Goal: Task Accomplishment & Management: Manage account settings

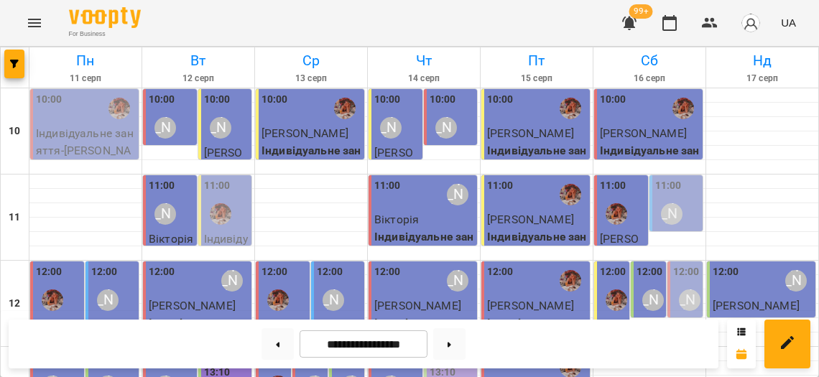
scroll to position [559, 0]
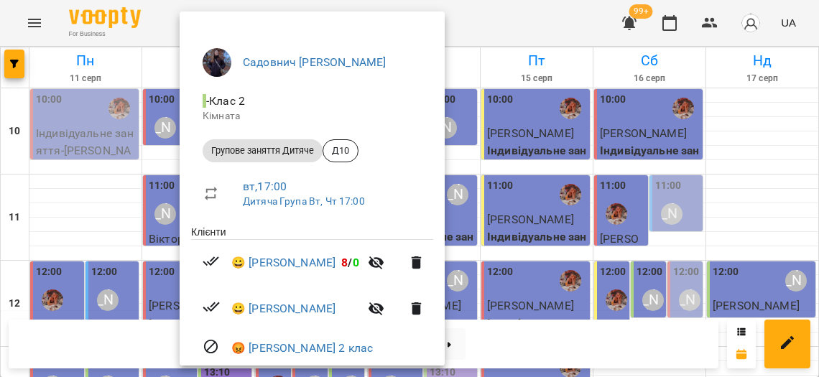
scroll to position [146, 0]
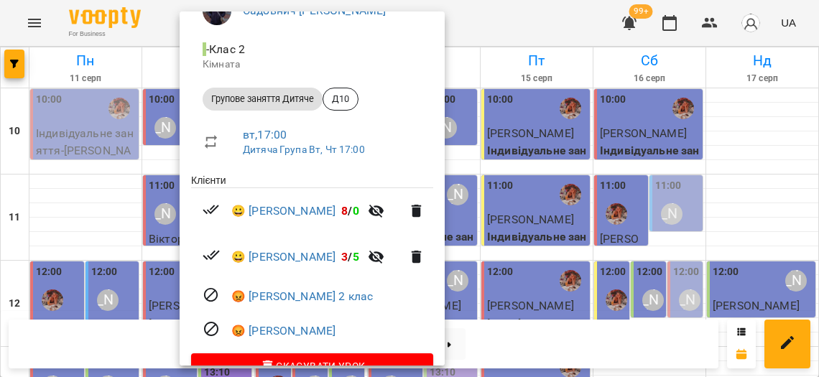
click at [147, 185] on div at bounding box center [409, 188] width 819 height 377
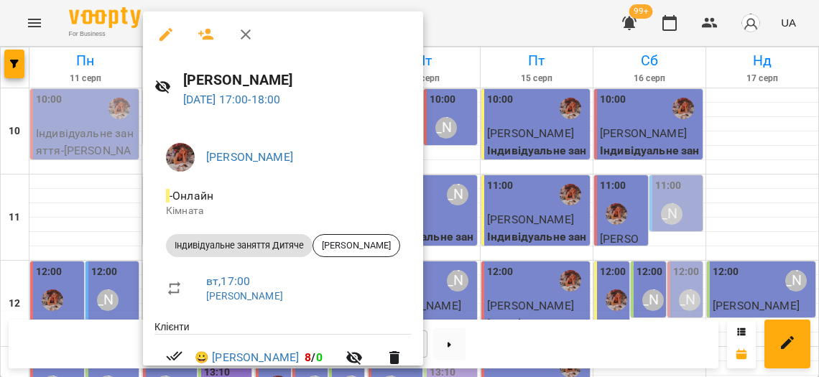
click at [109, 210] on div at bounding box center [409, 188] width 819 height 377
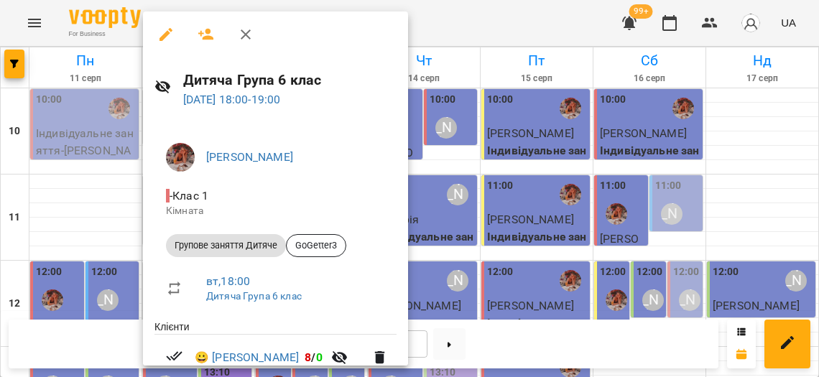
click at [125, 211] on div at bounding box center [409, 188] width 819 height 377
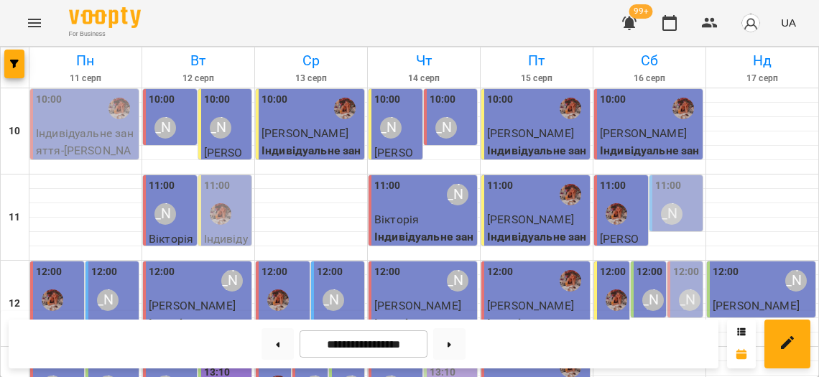
scroll to position [681, 0]
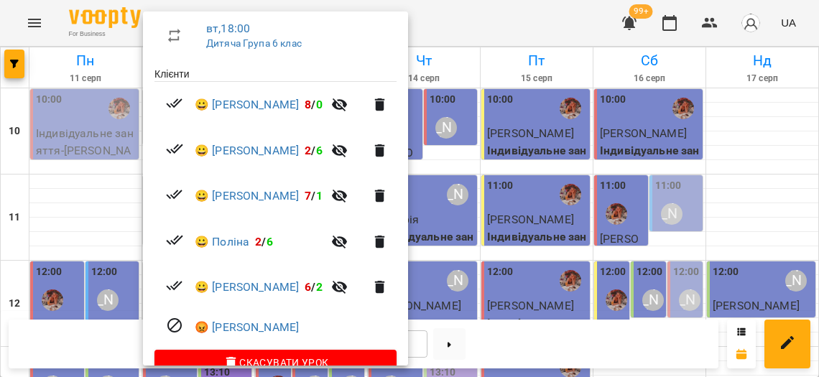
scroll to position [253, 0]
click at [103, 250] on div at bounding box center [409, 188] width 819 height 377
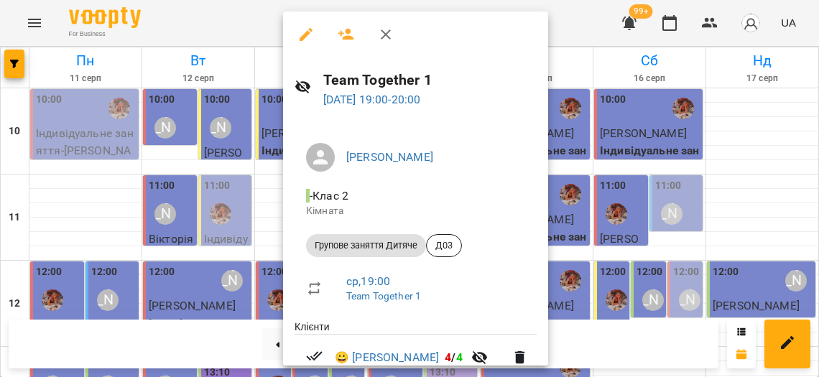
click at [244, 224] on div at bounding box center [409, 188] width 819 height 377
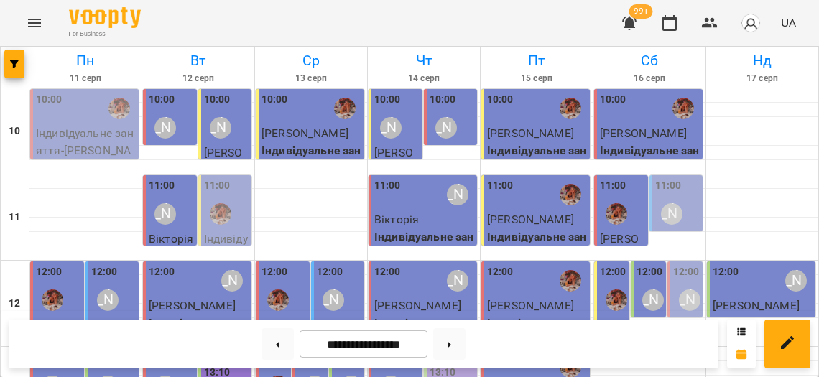
scroll to position [591, 0]
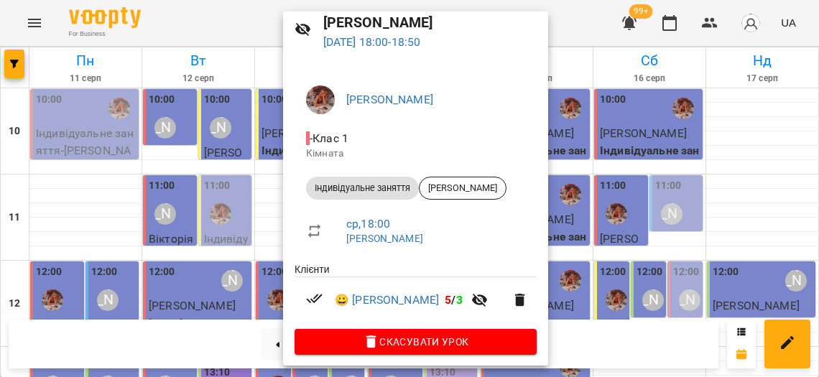
scroll to position [57, 0]
click at [260, 194] on div at bounding box center [409, 188] width 819 height 377
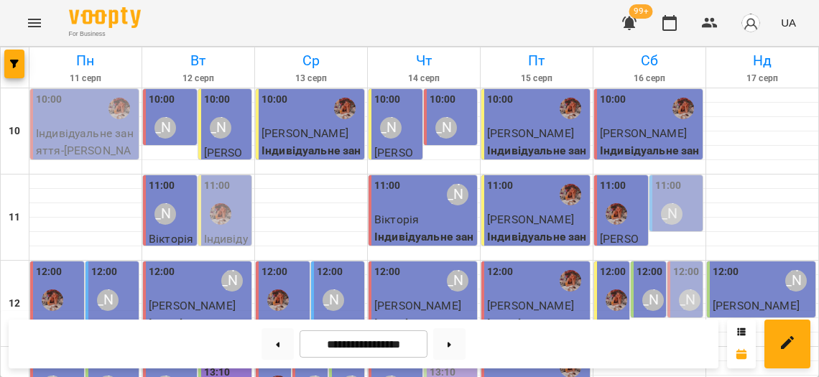
scroll to position [241, 0]
click at [186, 350] on div "13:00 [PERSON_NAME]" at bounding box center [171, 376] width 45 height 52
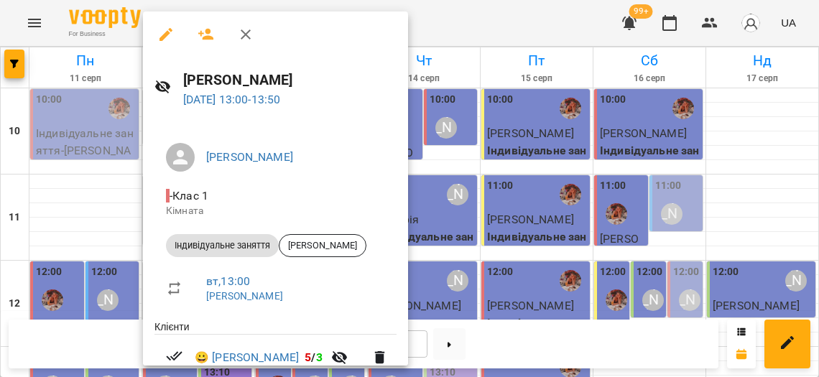
click at [101, 230] on div at bounding box center [409, 188] width 819 height 377
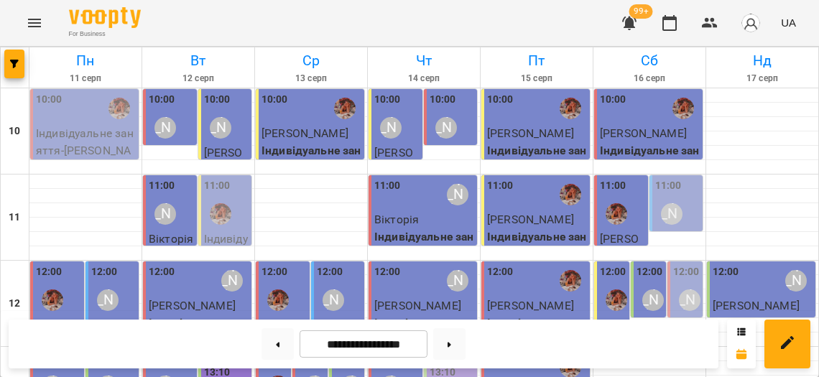
scroll to position [543, 0]
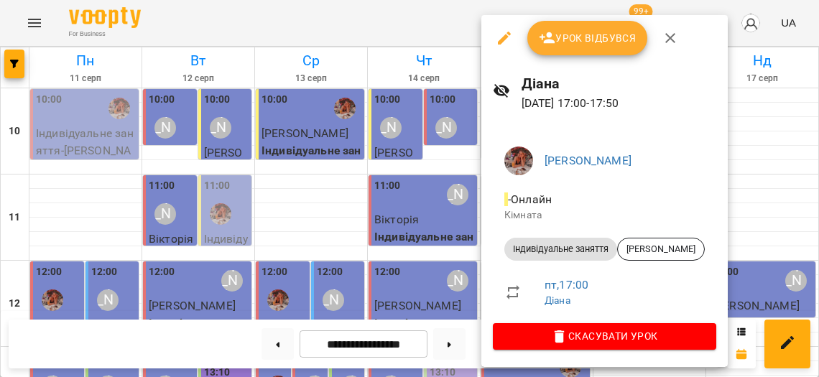
click at [450, 187] on div at bounding box center [409, 188] width 819 height 377
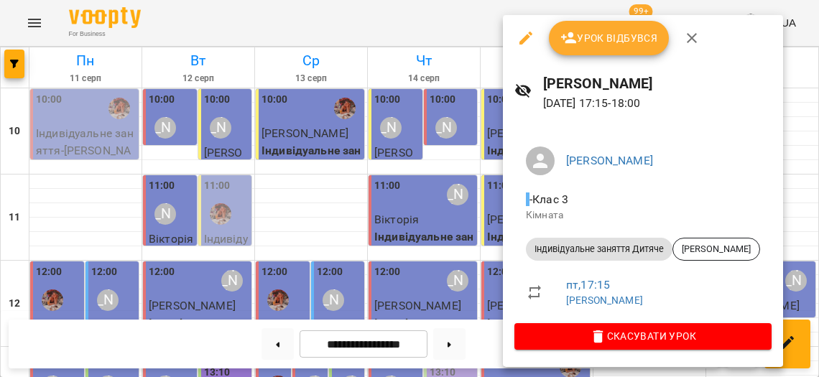
click at [460, 192] on div at bounding box center [409, 188] width 819 height 377
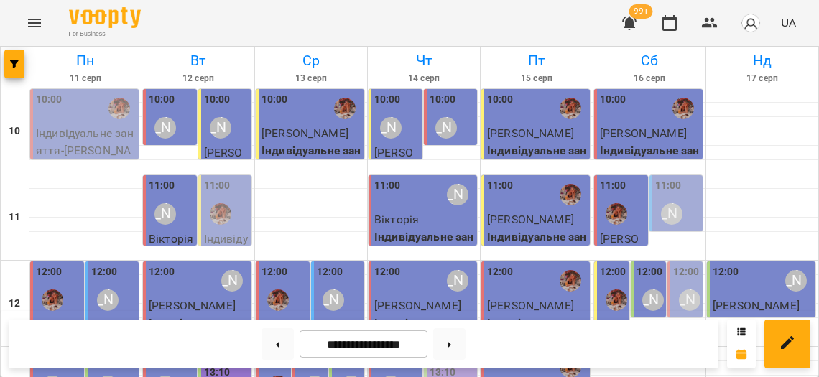
scroll to position [40, 0]
click at [671, 178] on label "11:00" at bounding box center [668, 186] width 27 height 16
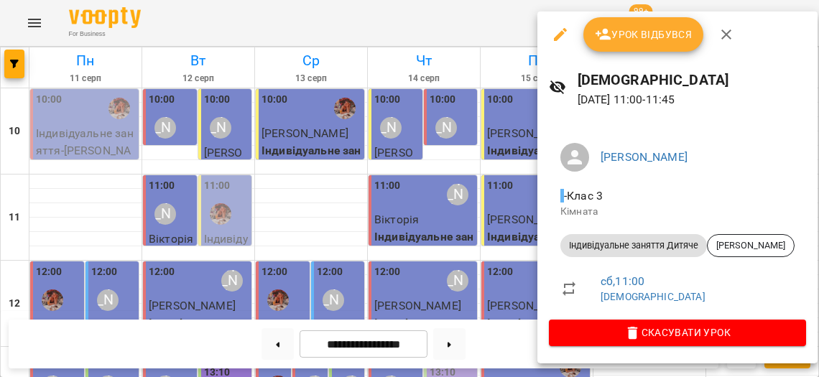
click at [527, 160] on div at bounding box center [409, 188] width 819 height 377
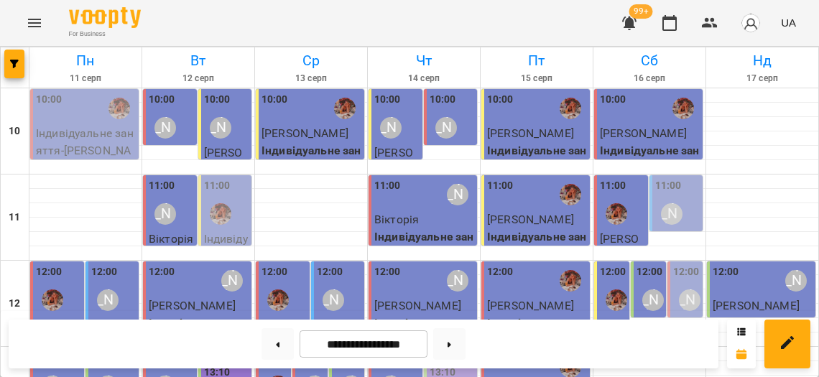
scroll to position [274, 0]
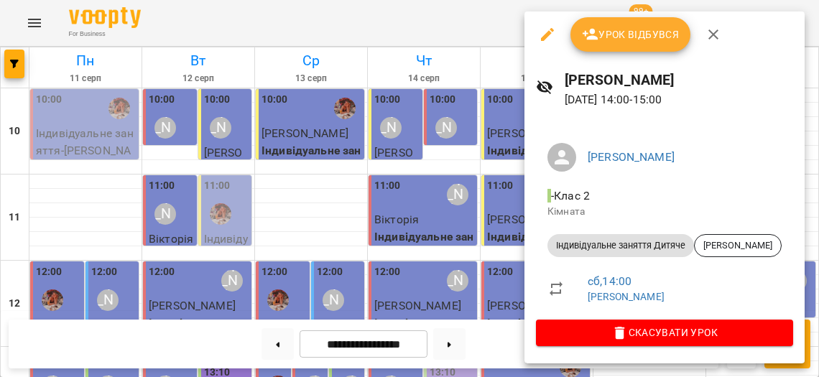
click at [498, 264] on div at bounding box center [409, 188] width 819 height 377
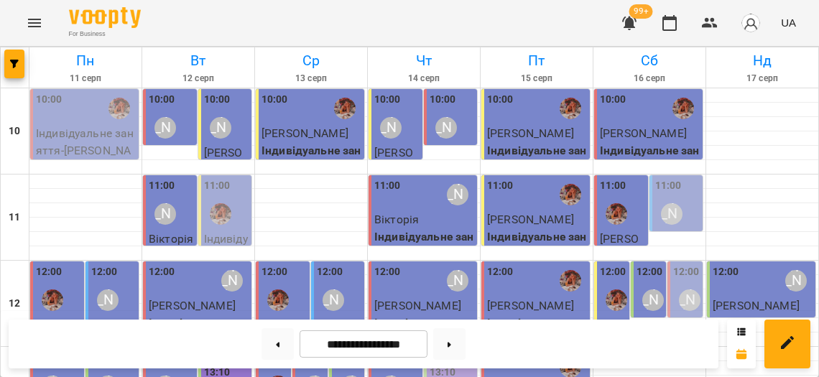
scroll to position [137, 0]
click at [686, 264] on label "12:00" at bounding box center [686, 272] width 27 height 16
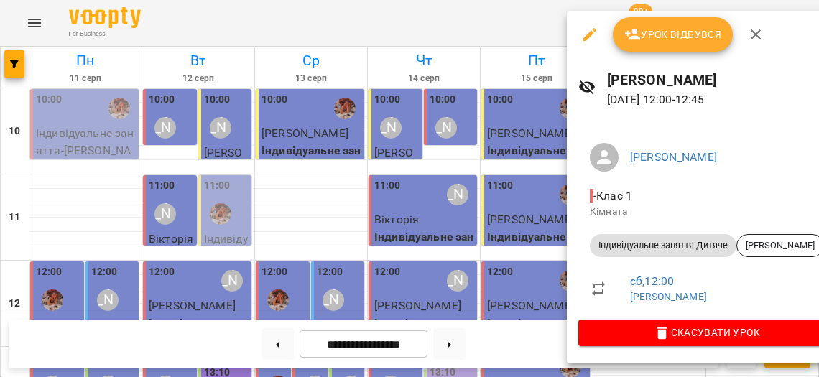
click at [491, 215] on div at bounding box center [409, 188] width 819 height 377
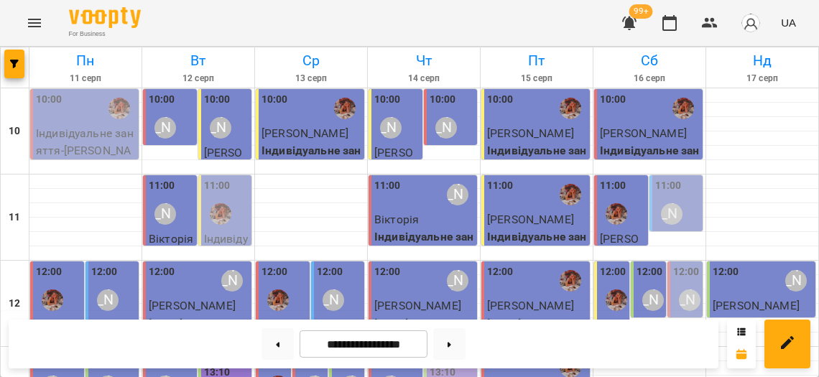
scroll to position [0, 0]
click at [460, 342] on button at bounding box center [449, 344] width 32 height 32
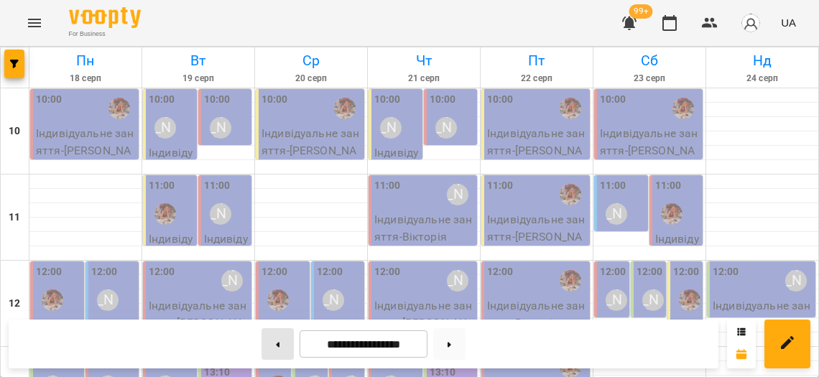
click at [285, 342] on button at bounding box center [277, 344] width 32 height 32
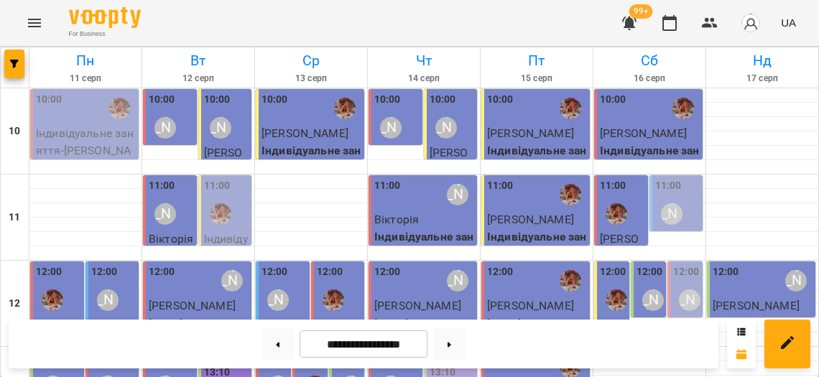
scroll to position [187, 0]
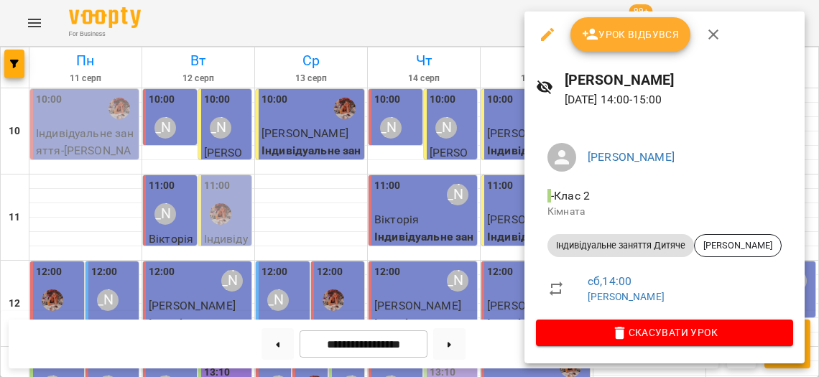
click at [470, 230] on div at bounding box center [409, 188] width 819 height 377
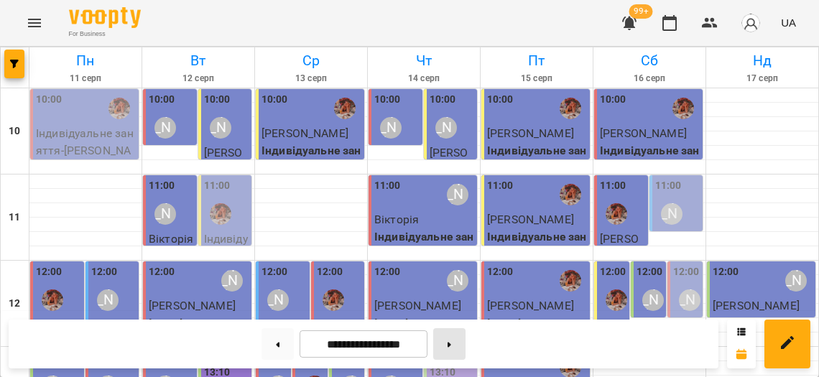
scroll to position [0, 0]
click at [457, 340] on button at bounding box center [449, 344] width 32 height 32
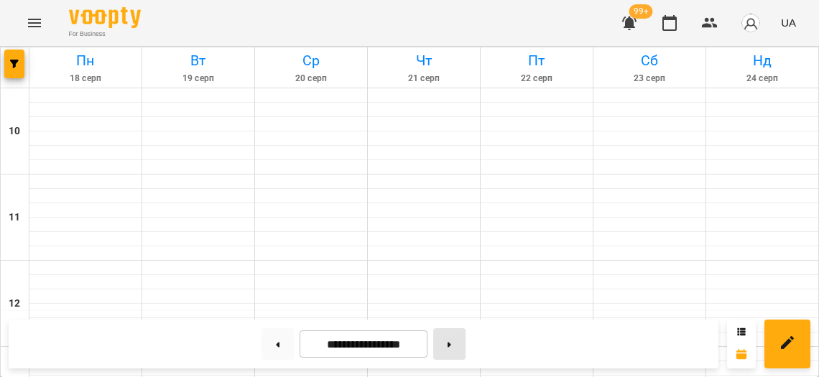
type input "**********"
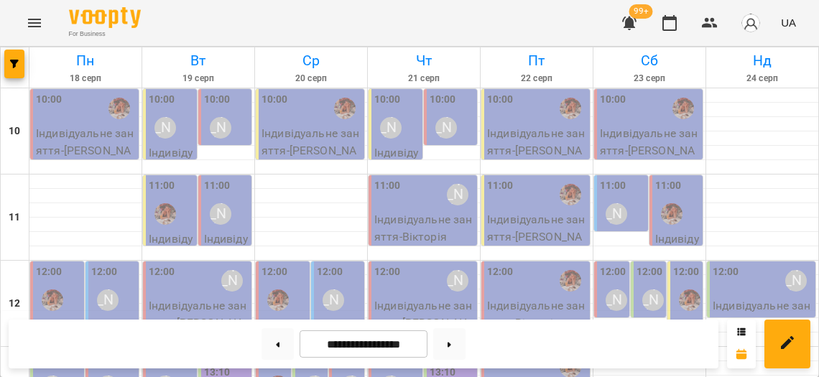
scroll to position [117, 0]
click at [42, 23] on button "Menu" at bounding box center [34, 23] width 34 height 34
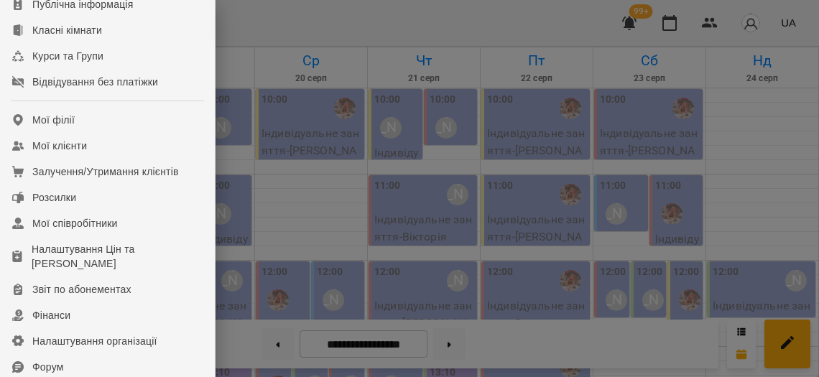
scroll to position [310, 0]
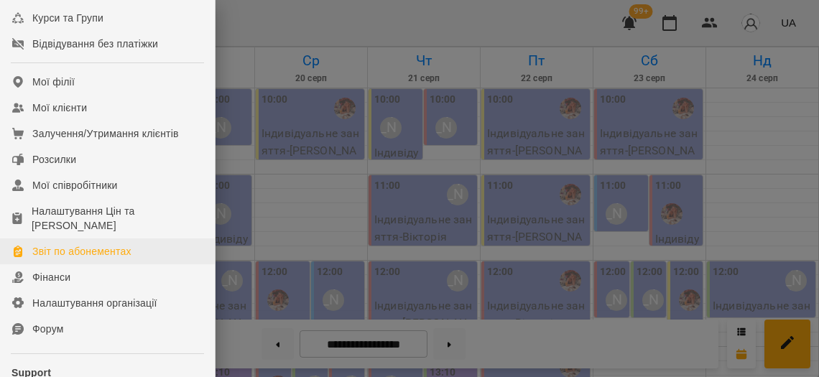
click at [79, 257] on div "Звіт по абонементах" at bounding box center [81, 251] width 99 height 14
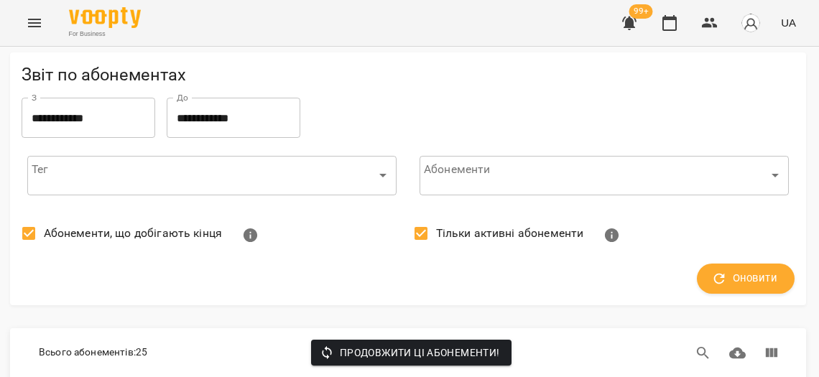
scroll to position [3014, 1]
click at [678, 22] on icon "button" at bounding box center [669, 22] width 17 height 17
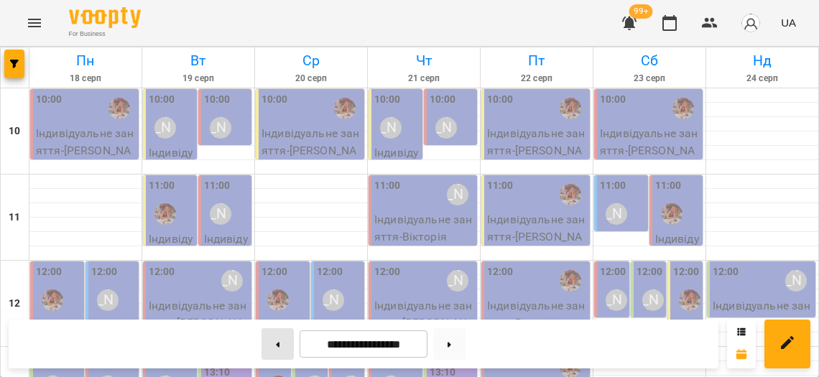
scroll to position [724, 0]
click at [281, 350] on button at bounding box center [277, 344] width 32 height 32
type input "**********"
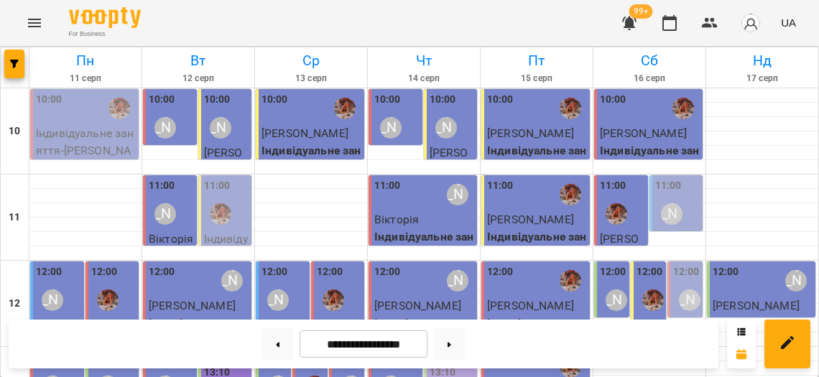
scroll to position [496, 0]
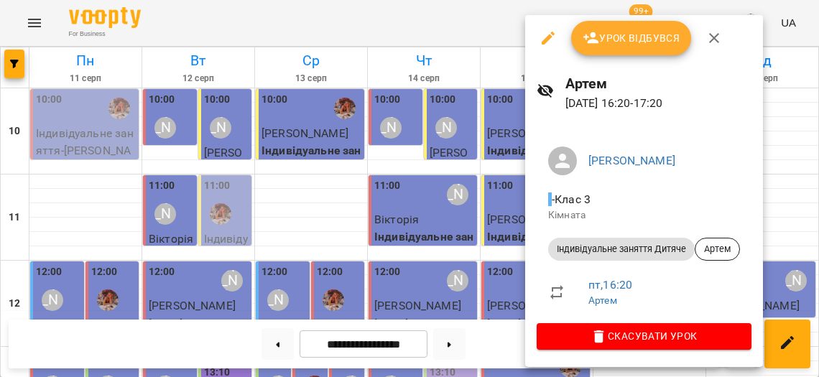
click at [504, 182] on div at bounding box center [409, 188] width 819 height 377
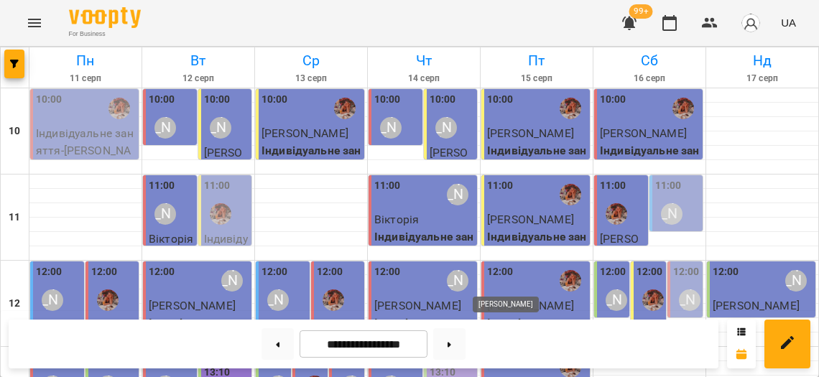
scroll to position [451, 0]
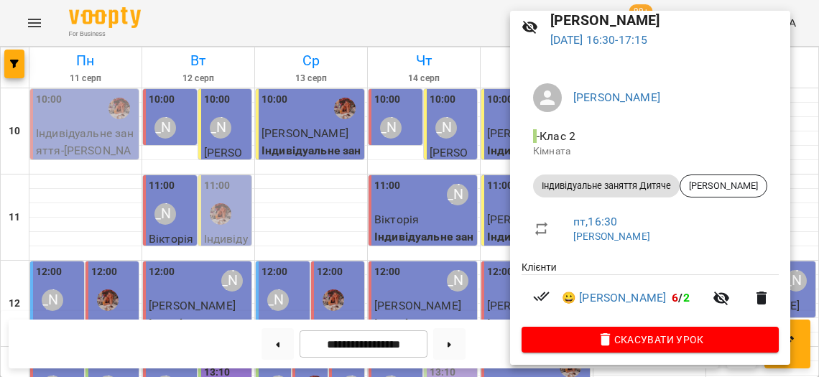
scroll to position [57, 0]
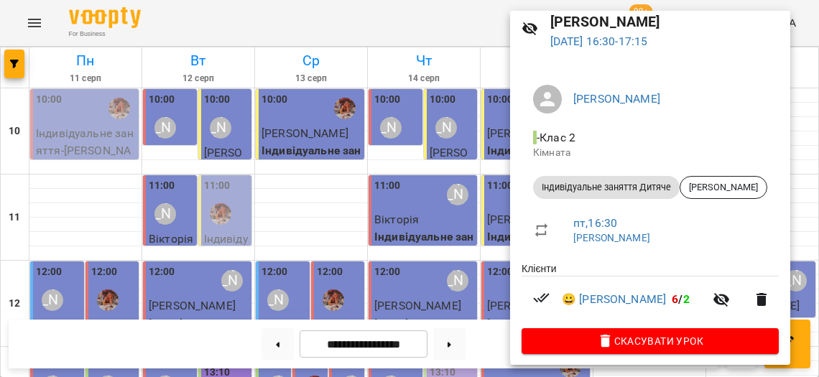
click at [477, 264] on div at bounding box center [409, 188] width 819 height 377
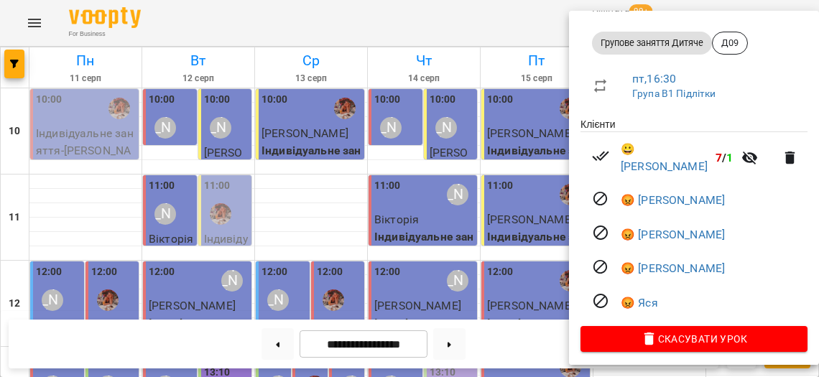
scroll to position [201, 0]
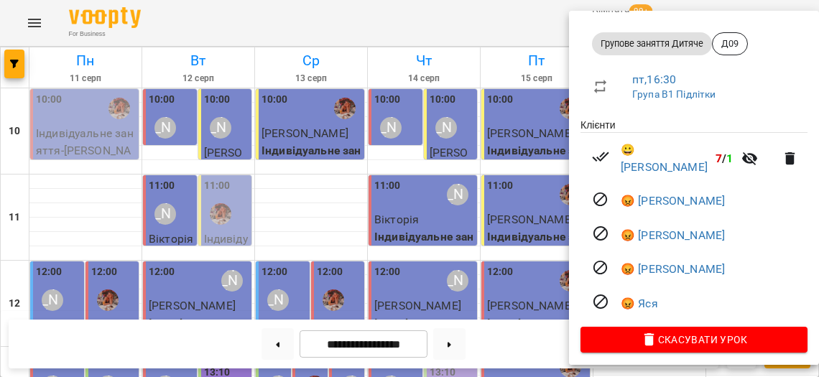
click at [480, 225] on div at bounding box center [409, 188] width 819 height 377
